Goal: Information Seeking & Learning: Learn about a topic

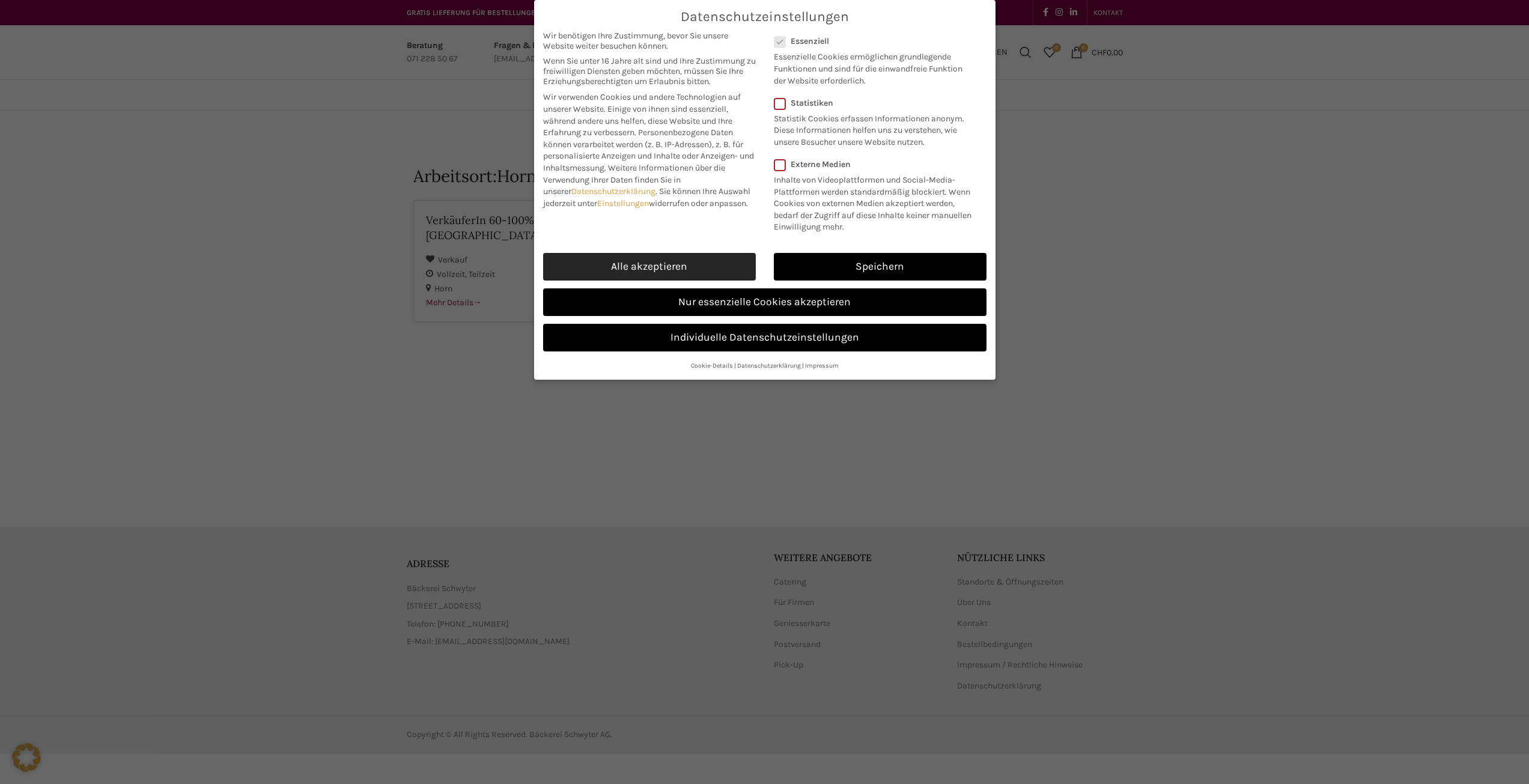
click at [730, 258] on link "Alle akzeptieren" at bounding box center [649, 266] width 213 height 28
checkbox input "true"
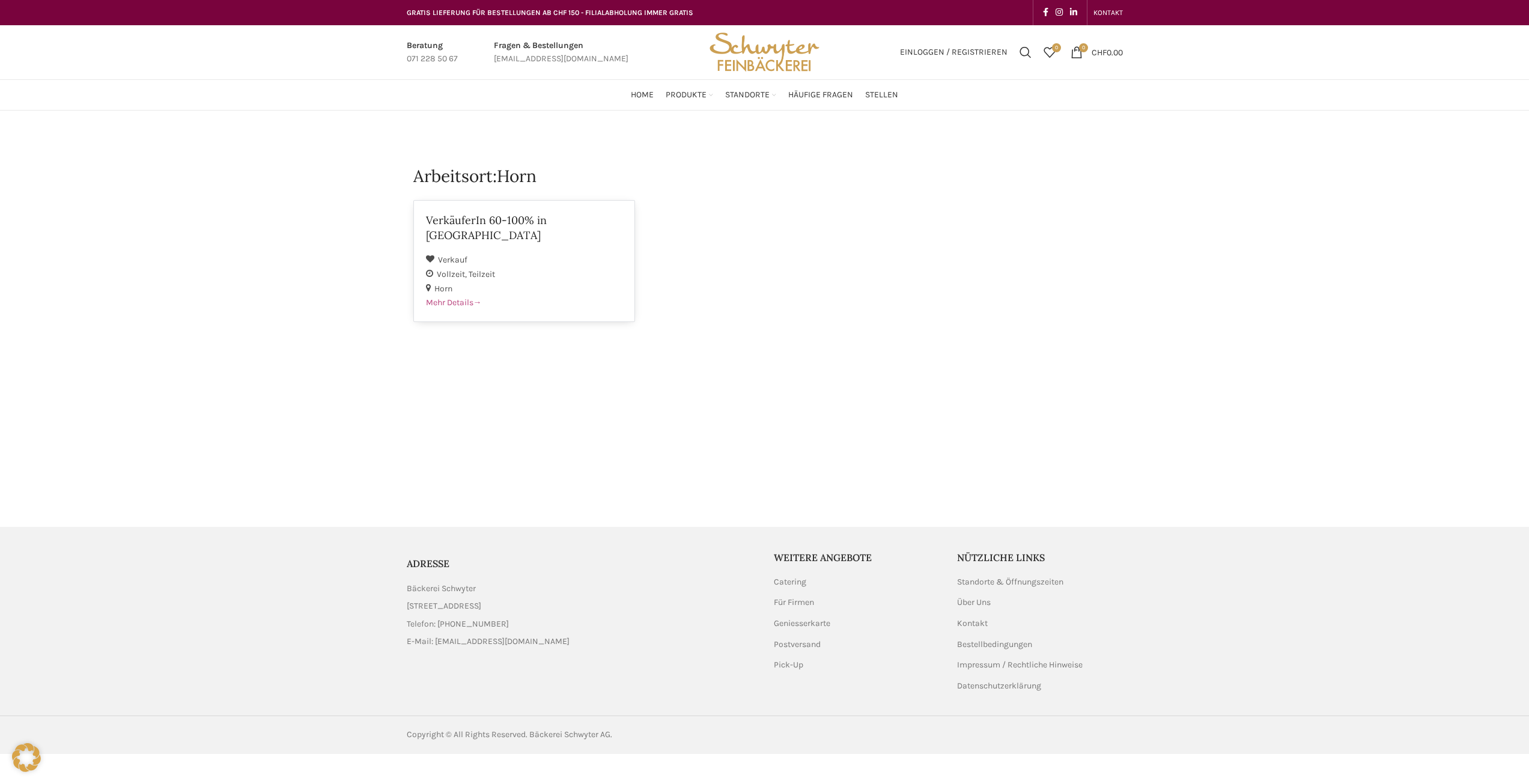
click at [494, 227] on h2 "VerkäuferIn 60-100% in [GEOGRAPHIC_DATA]" at bounding box center [525, 228] width 197 height 30
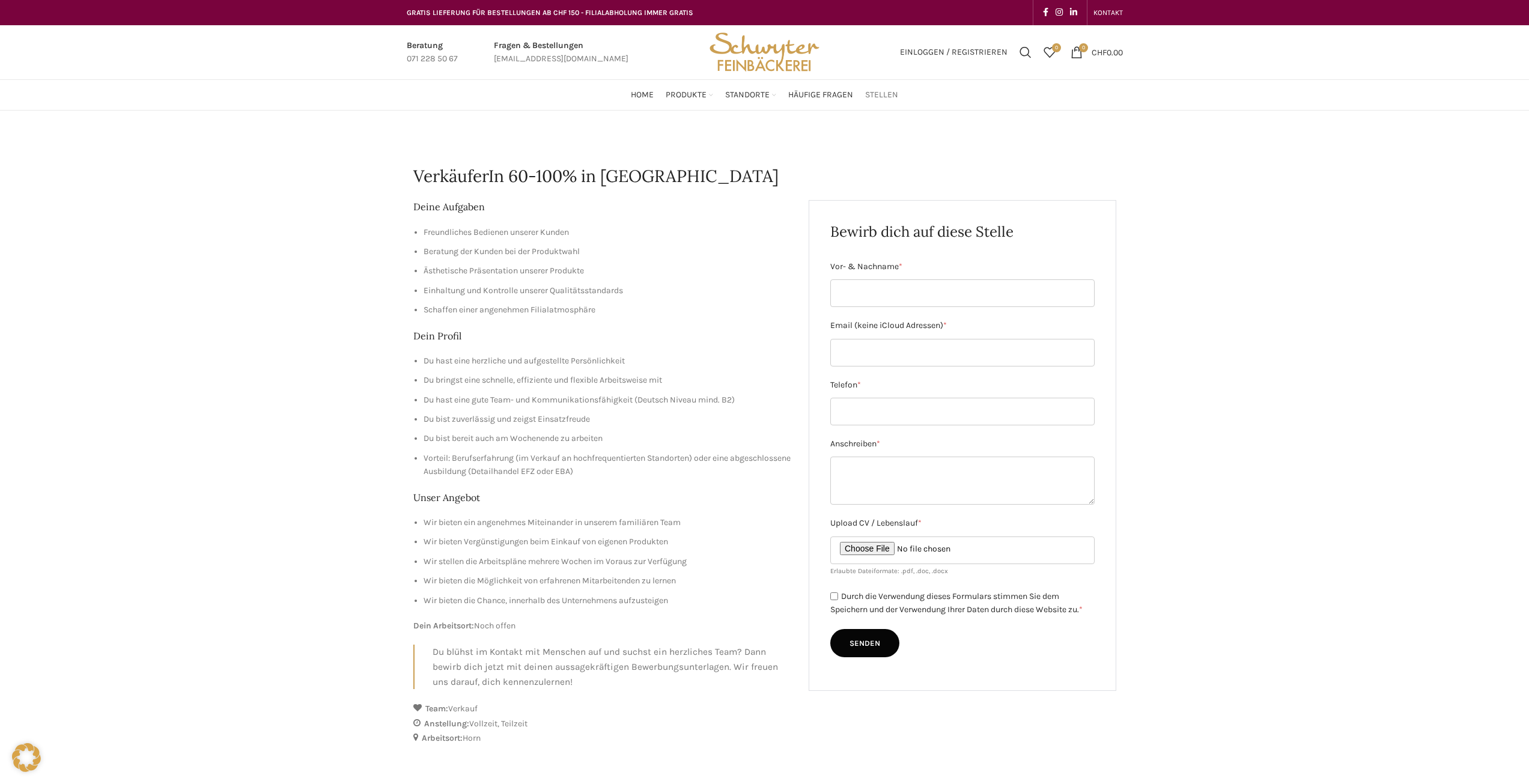
click at [881, 97] on span "Stellen" at bounding box center [881, 95] width 33 height 12
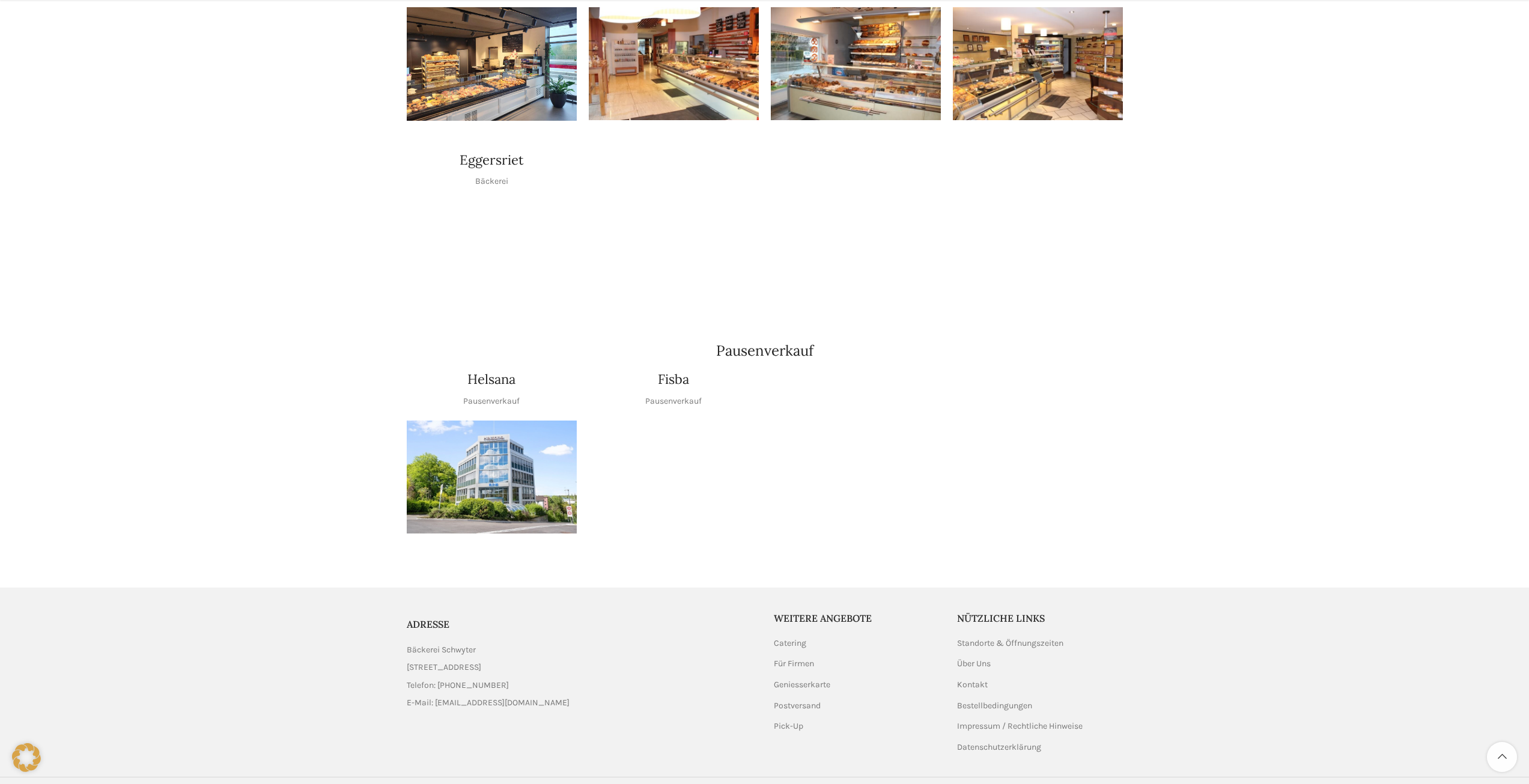
scroll to position [1185, 0]
